Goal: Information Seeking & Learning: Get advice/opinions

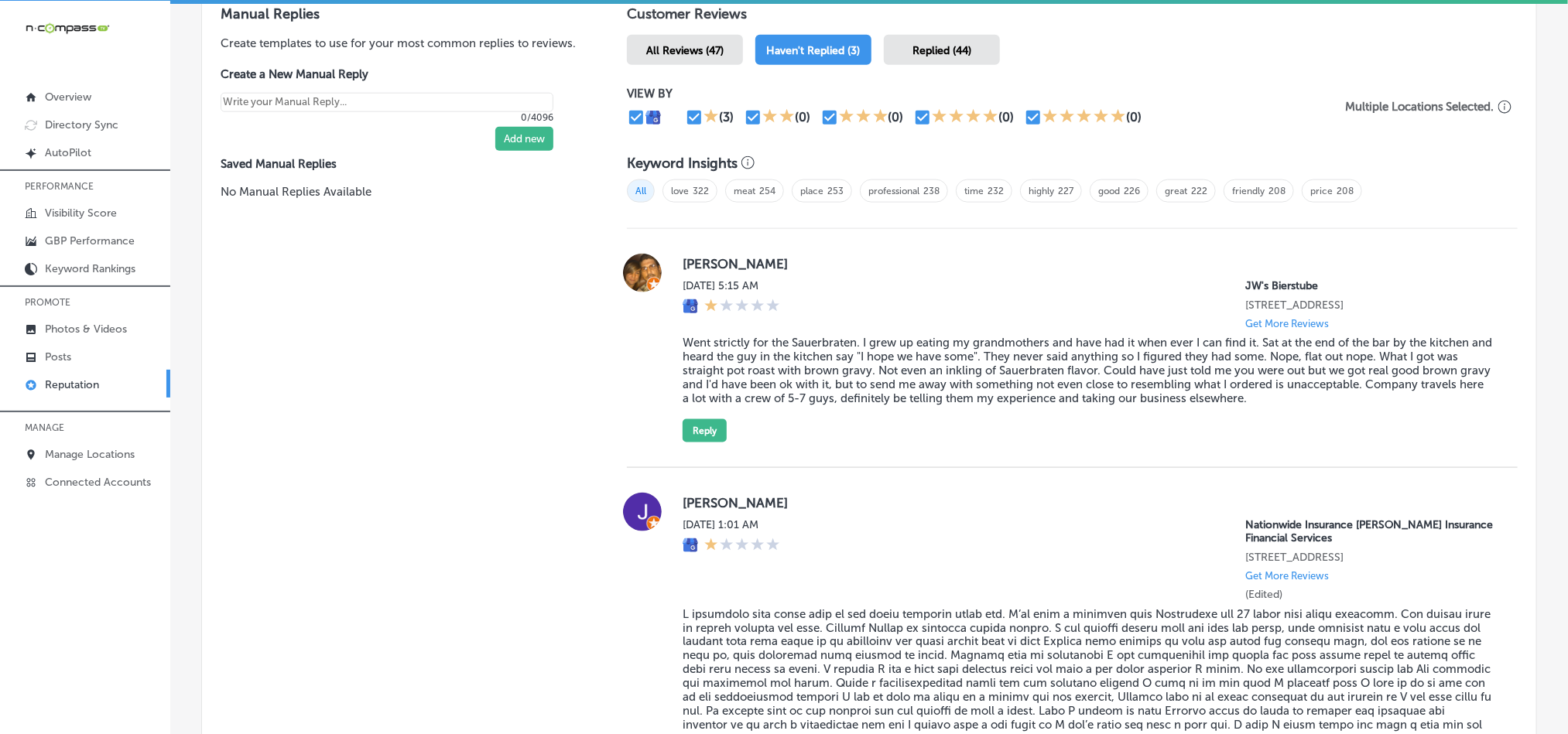
scroll to position [929, 0]
drag, startPoint x: 672, startPoint y: 263, endPoint x: 811, endPoint y: 254, distance: 139.3
click at [811, 254] on div "[PERSON_NAME] [DATE] 5:15 AM JW's Bierstube [STREET_ADDRESS] Get More Reviews W…" at bounding box center [1071, 347] width 891 height 189
copy label "[PERSON_NAME]"
drag, startPoint x: 749, startPoint y: 368, endPoint x: 726, endPoint y: 367, distance: 23.0
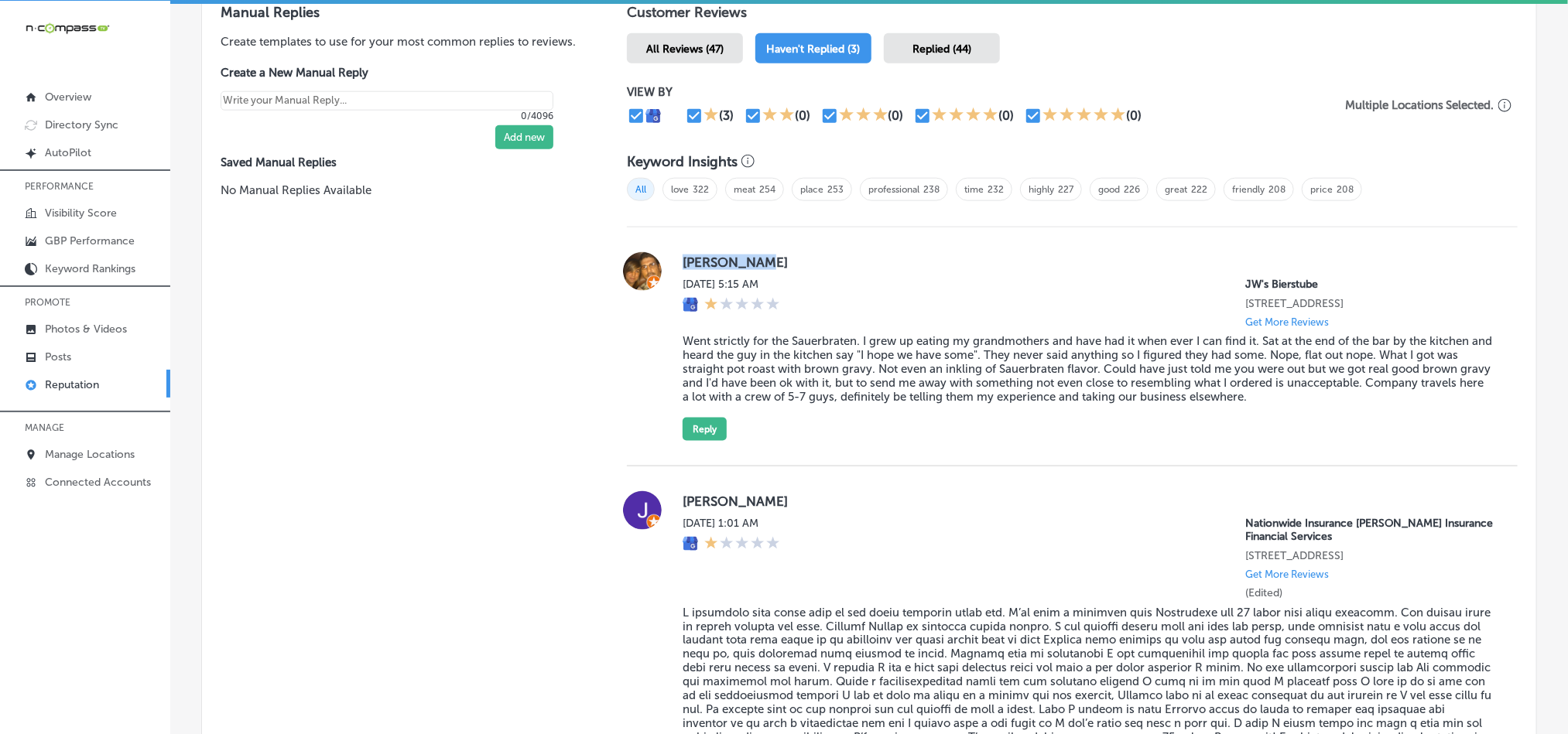
click at [749, 368] on blockquote "Went strictly for the Sauerbraten. I grew up eating my grandmothers and have ha…" at bounding box center [1087, 369] width 810 height 69
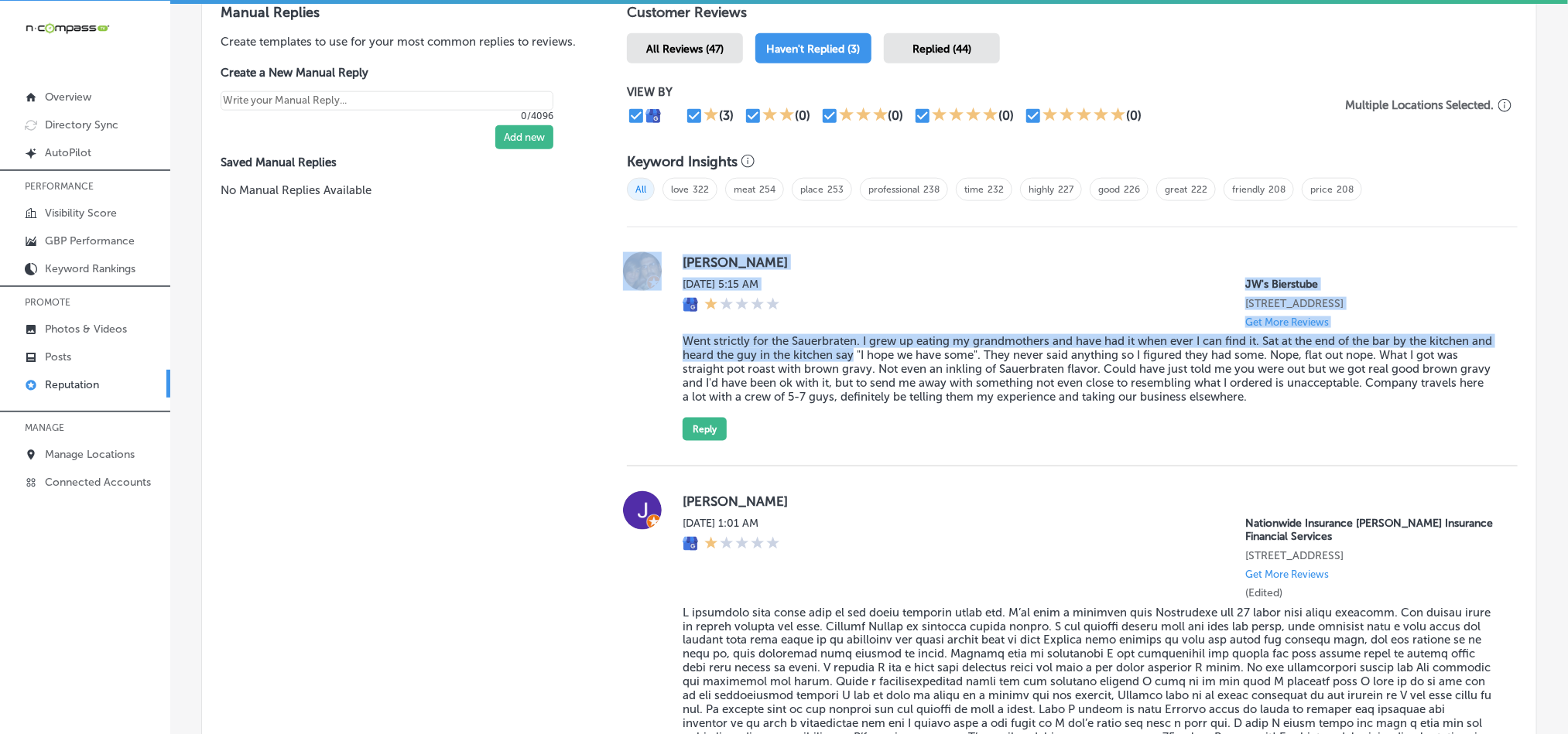
drag, startPoint x: 654, startPoint y: 332, endPoint x: 871, endPoint y: 344, distance: 217.3
click at [871, 344] on div "[PERSON_NAME] [DATE] 5:15 AM JW's Bierstube [STREET_ADDRESS] Get More Reviews W…" at bounding box center [1071, 347] width 891 height 189
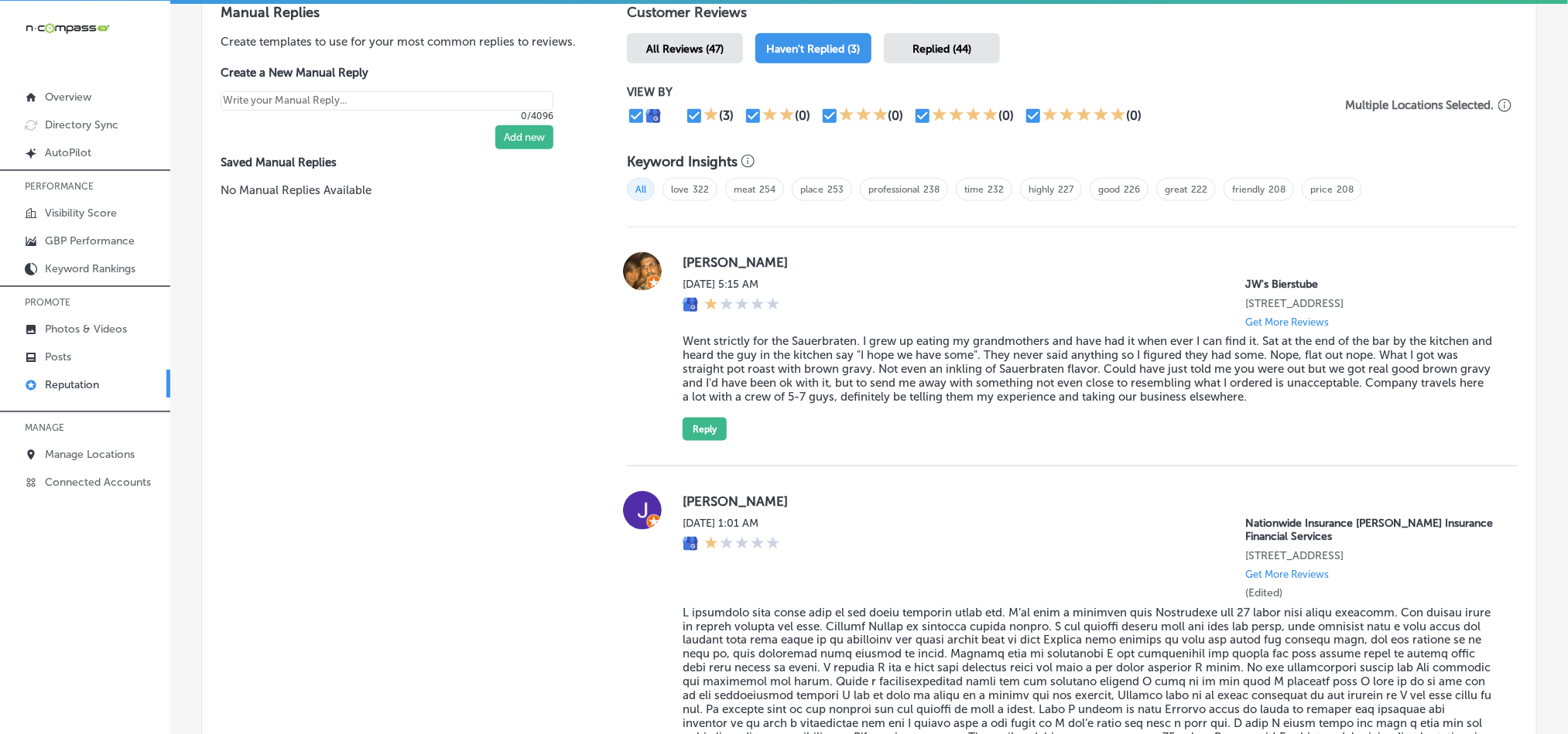
click at [876, 346] on blockquote "Went strictly for the Sauerbraten. I grew up eating my grandmothers and have ha…" at bounding box center [1087, 369] width 810 height 69
click at [682, 334] on blockquote "Went strictly for the Sauerbraten. I grew up eating my grandmothers and have ha…" at bounding box center [1087, 369] width 810 height 69
drag, startPoint x: 682, startPoint y: 330, endPoint x: 701, endPoint y: 332, distance: 19.1
click at [699, 334] on blockquote "Went strictly for the Sauerbraten. I grew up eating my grandmothers and have ha…" at bounding box center [1087, 369] width 810 height 69
click at [714, 352] on blockquote "Went strictly for the Sauerbraten. I grew up eating my grandmothers and have ha…" at bounding box center [1087, 369] width 810 height 69
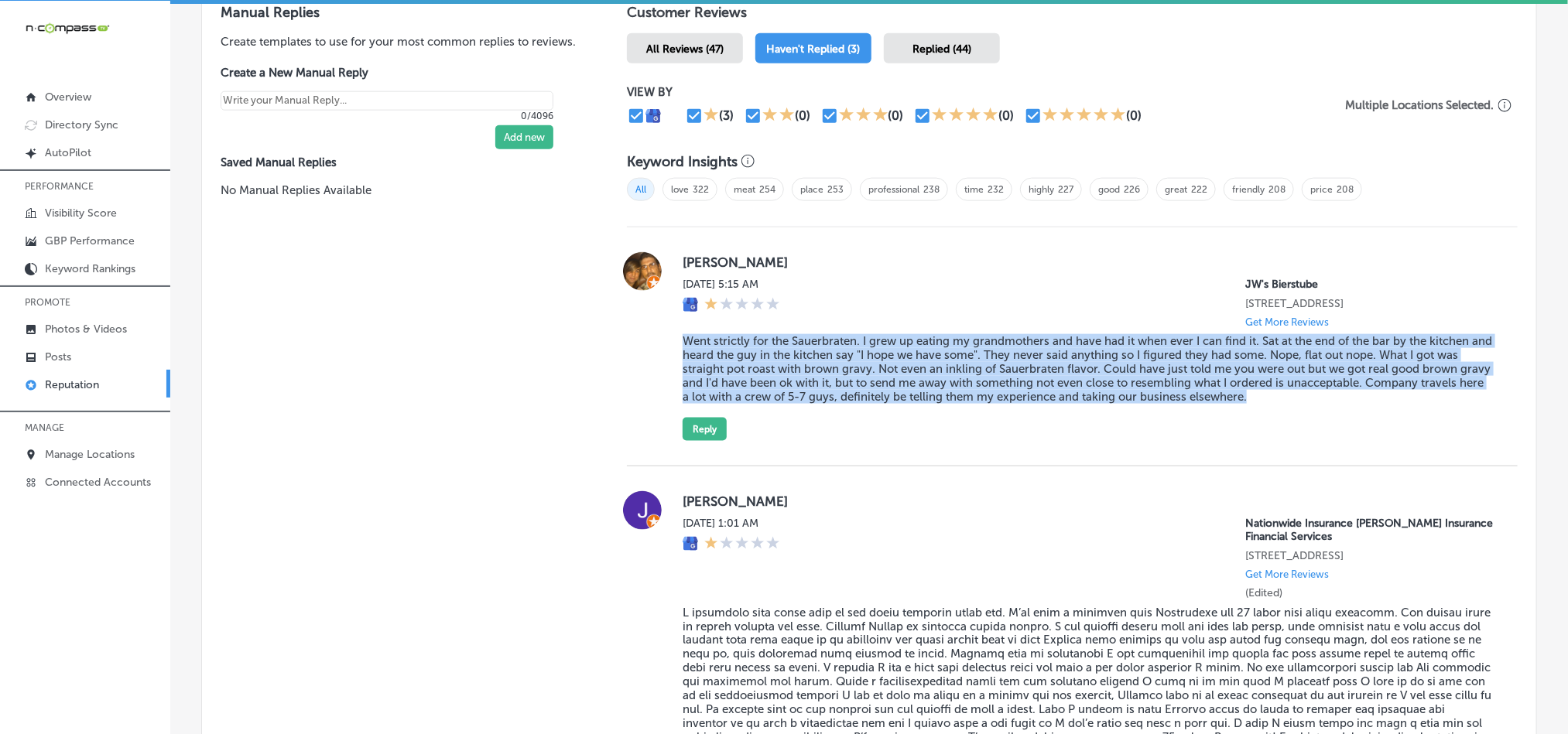
drag, startPoint x: 678, startPoint y: 340, endPoint x: 1416, endPoint y: 395, distance: 740.0
click at [1416, 395] on blockquote "Went strictly for the Sauerbraten. I grew up eating my grandmothers and have ha…" at bounding box center [1087, 369] width 810 height 69
copy blockquote "Went strictly for the Sauerbraten. I grew up eating my grandmothers and have ha…"
